Goal: Navigation & Orientation: Find specific page/section

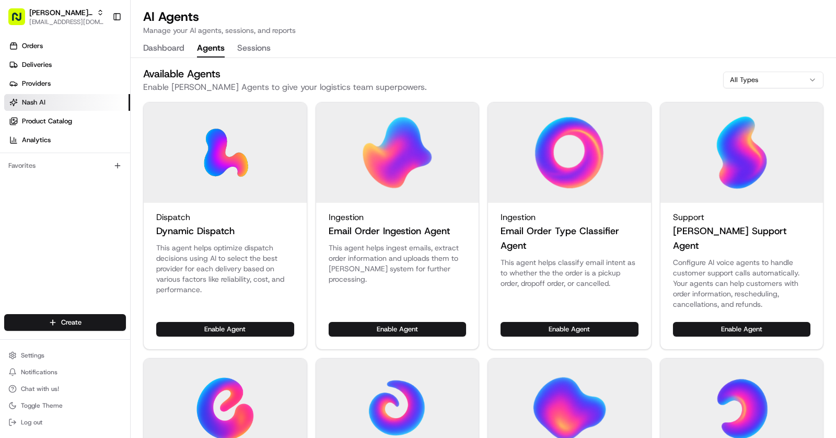
click at [213, 53] on button "Agents" at bounding box center [211, 49] width 28 height 18
click at [252, 52] on button "Sessions" at bounding box center [253, 49] width 33 height 18
